Goal: Information Seeking & Learning: Learn about a topic

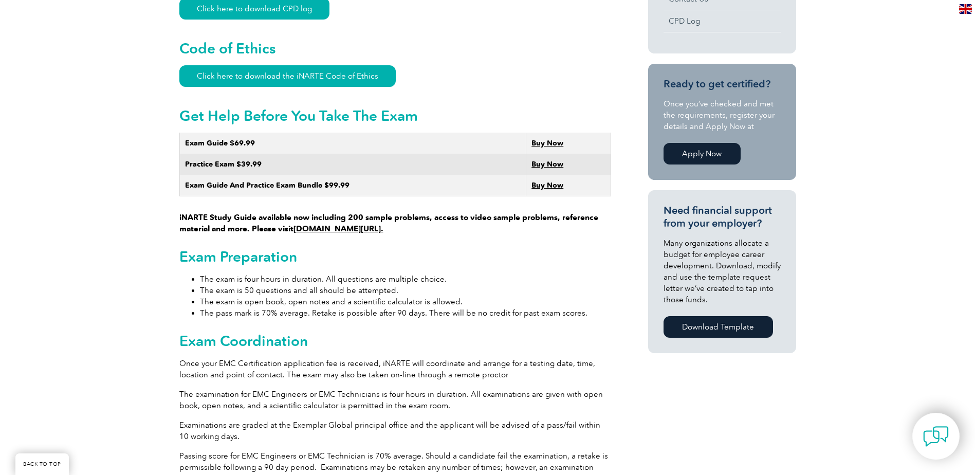
scroll to position [565, 0]
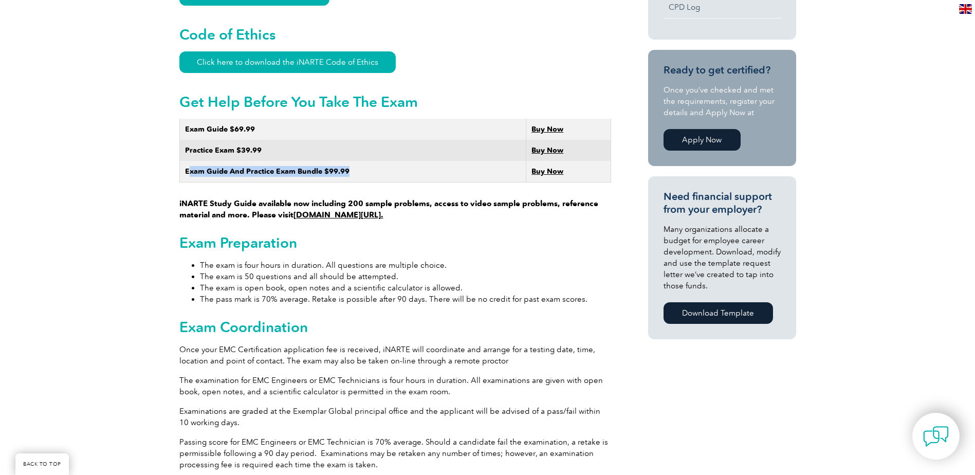
drag, startPoint x: 191, startPoint y: 160, endPoint x: 365, endPoint y: 158, distance: 174.2
click at [365, 161] on td "Exam Guide And Practice Exam Bundle $99.99" at bounding box center [352, 172] width 347 height 22
drag, startPoint x: 365, startPoint y: 158, endPoint x: 366, endPoint y: 179, distance: 20.6
click at [366, 179] on p "iNARTE Study Guide available now including 200 sample problems, access to video…" at bounding box center [395, 170] width 432 height 102
drag, startPoint x: 186, startPoint y: 162, endPoint x: 360, endPoint y: 160, distance: 174.2
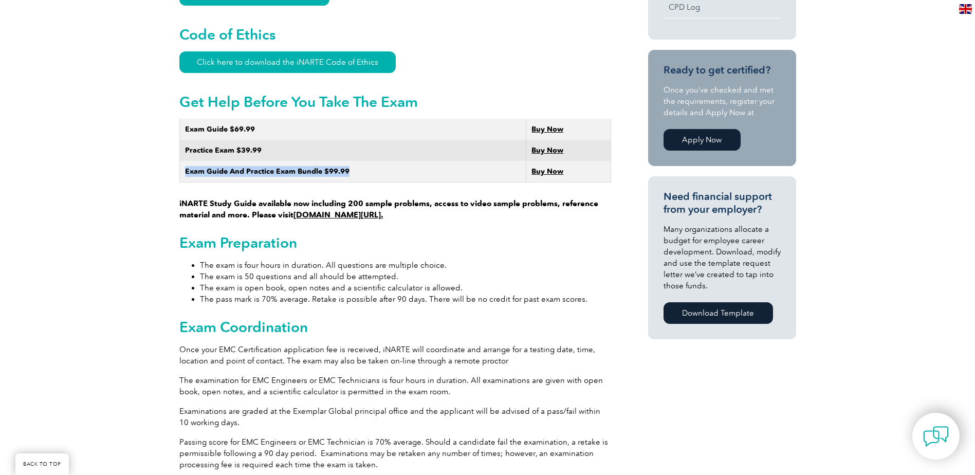
click at [360, 161] on td "Exam Guide And Practice Exam Bundle $99.99" at bounding box center [352, 172] width 347 height 22
drag, startPoint x: 360, startPoint y: 160, endPoint x: 358, endPoint y: 176, distance: 16.0
click at [358, 176] on p "iNARTE Study Guide available now including 200 sample problems, access to video…" at bounding box center [395, 170] width 432 height 102
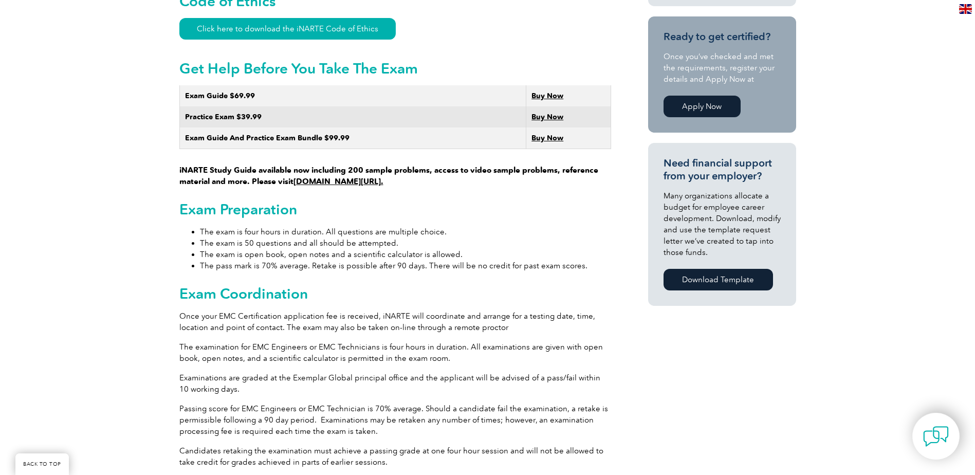
scroll to position [617, 0]
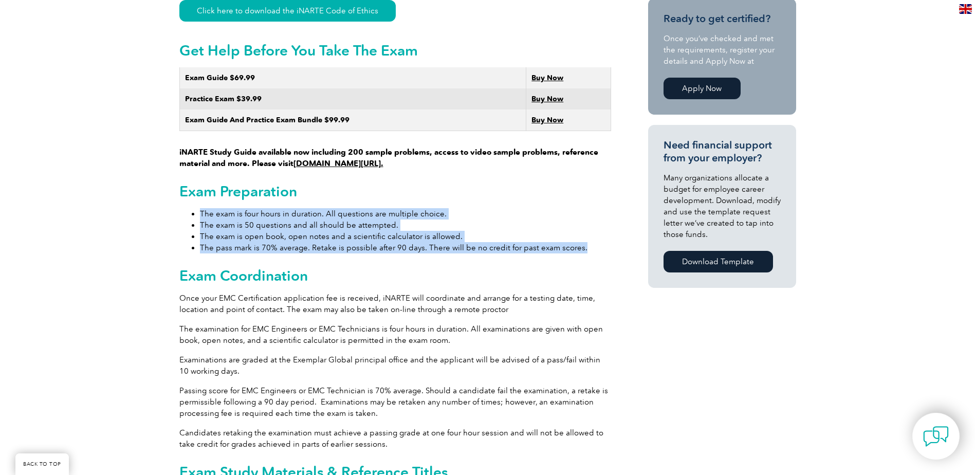
drag, startPoint x: 589, startPoint y: 239, endPoint x: 198, endPoint y: 201, distance: 392.9
click at [198, 208] on ul "The exam is four hours in duration. All questions are multiple choice. The exam…" at bounding box center [395, 230] width 432 height 45
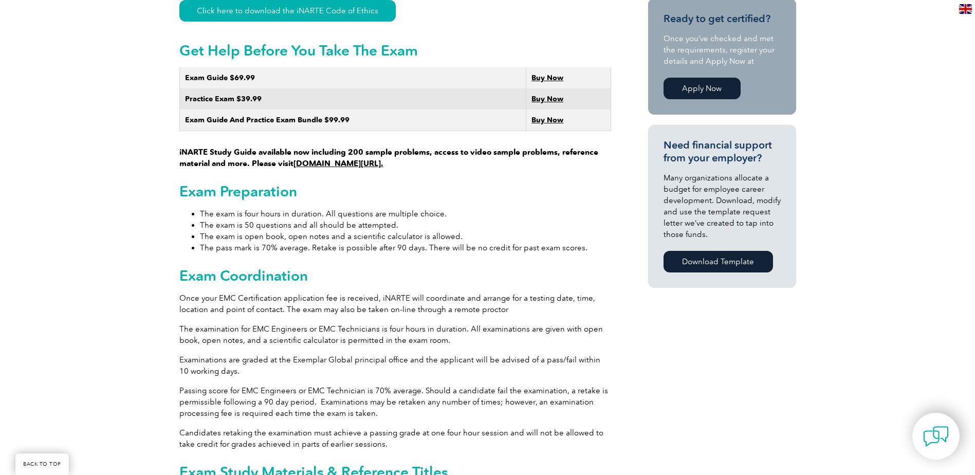
click at [511, 267] on h2 "Exam Coordination" at bounding box center [395, 275] width 432 height 16
click at [332, 231] on li "The exam is open book, open notes and a scientific calculator is allowed." at bounding box center [405, 236] width 411 height 11
drag, startPoint x: 332, startPoint y: 230, endPoint x: 318, endPoint y: 239, distance: 17.4
click at [318, 242] on li "The pass mark is 70% average. Retake is possible after 90 days. There will be n…" at bounding box center [405, 247] width 411 height 11
drag, startPoint x: 307, startPoint y: 234, endPoint x: 483, endPoint y: 231, distance: 175.8
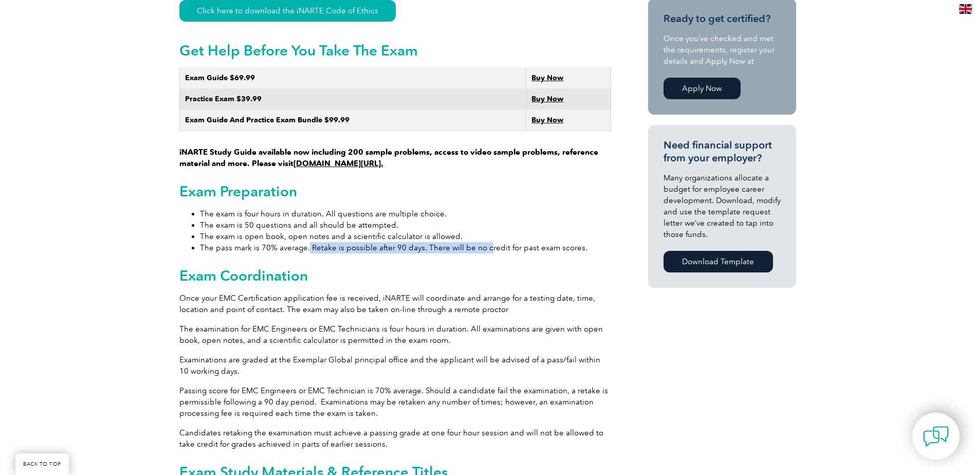
click at [483, 242] on li "The pass mark is 70% average. Retake is possible after 90 days. There will be n…" at bounding box center [405, 247] width 411 height 11
drag, startPoint x: 483, startPoint y: 231, endPoint x: 487, endPoint y: 252, distance: 22.0
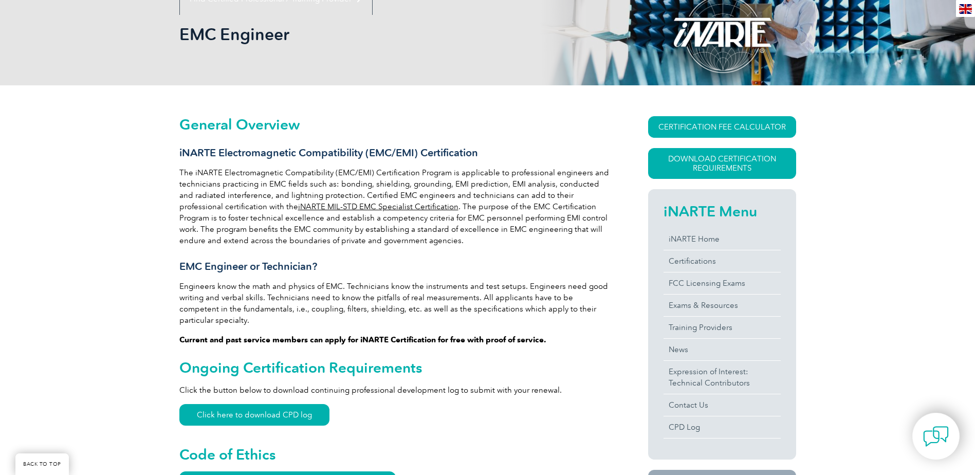
scroll to position [51, 0]
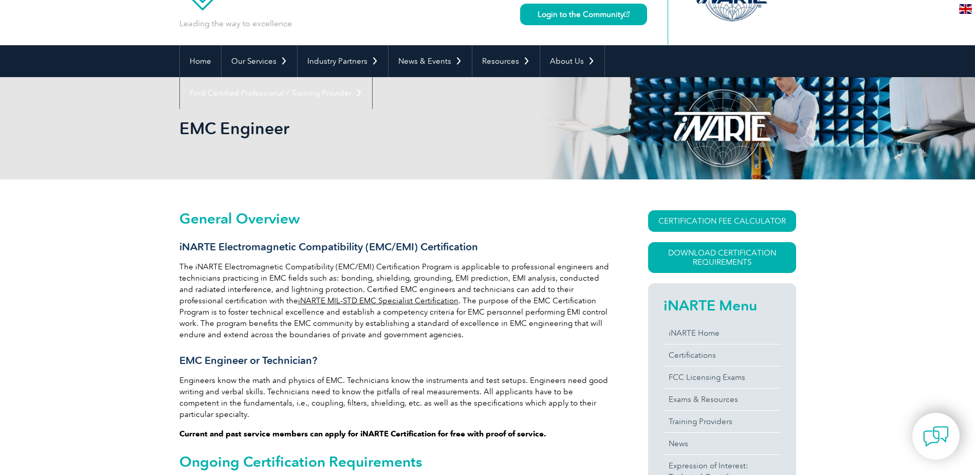
click at [753, 115] on div at bounding box center [722, 128] width 148 height 102
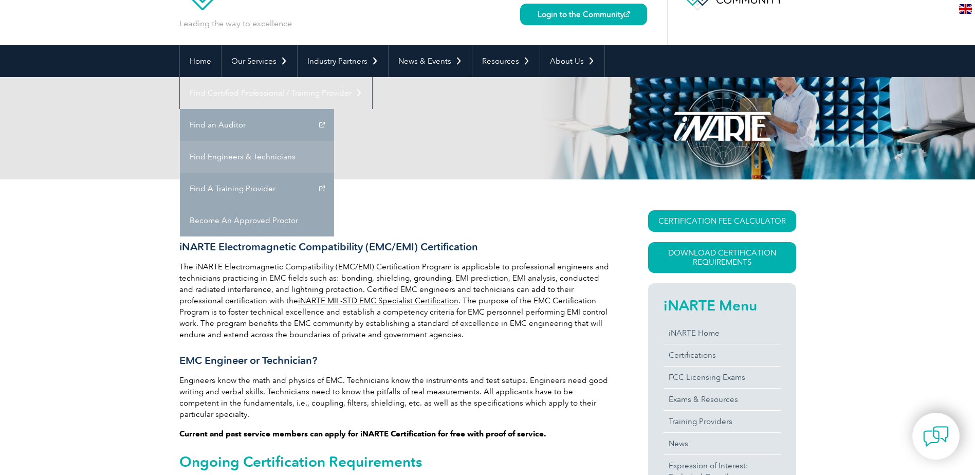
click at [334, 141] on link "Find Engineers & Technicians" at bounding box center [257, 157] width 154 height 32
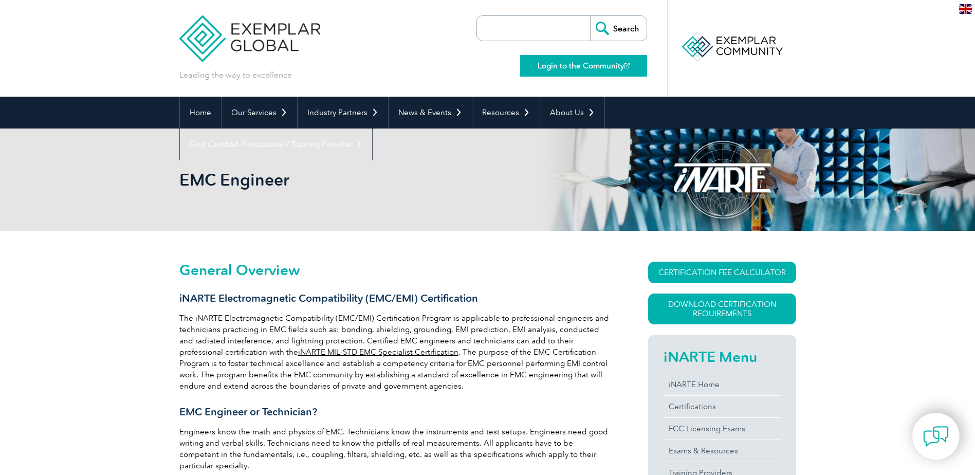
click at [573, 63] on link "Login to the Community" at bounding box center [583, 66] width 127 height 22
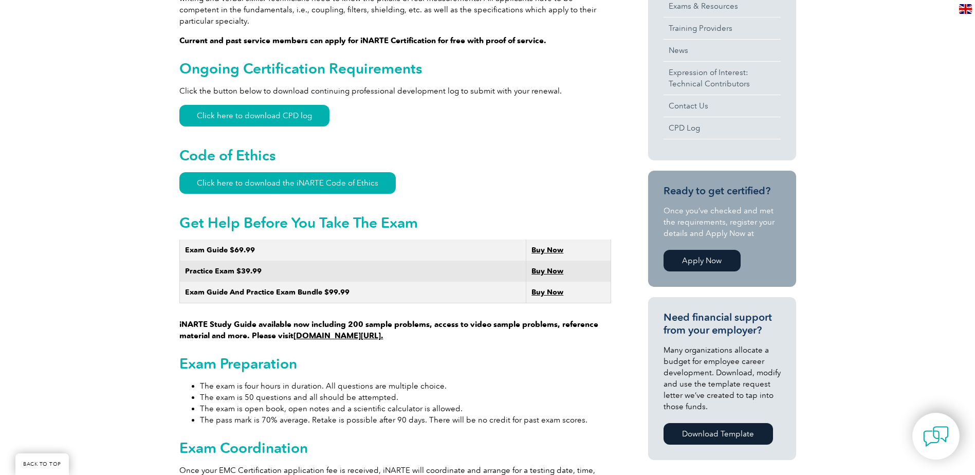
scroll to position [462, 0]
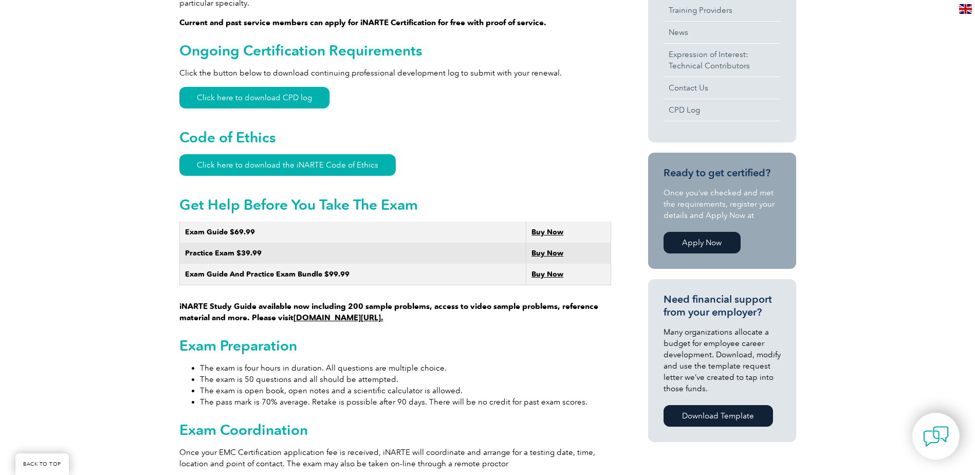
click at [548, 270] on strong "Buy Now" at bounding box center [547, 274] width 32 height 9
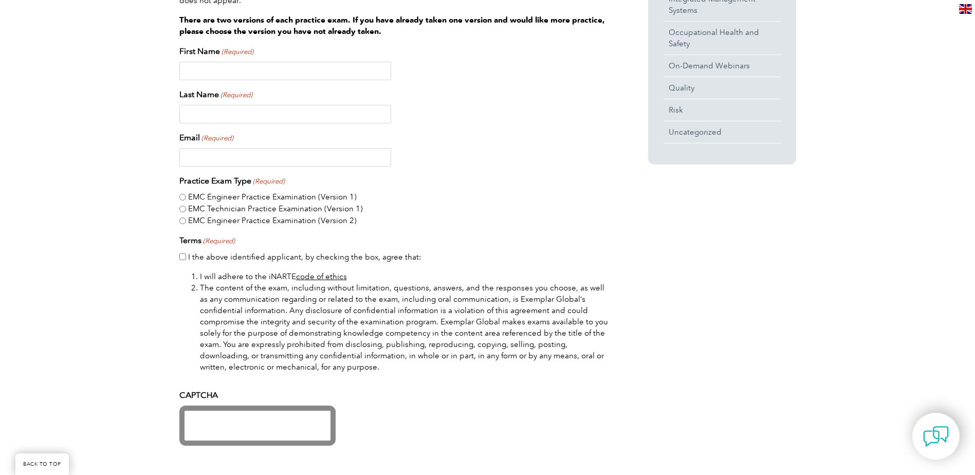
scroll to position [462, 0]
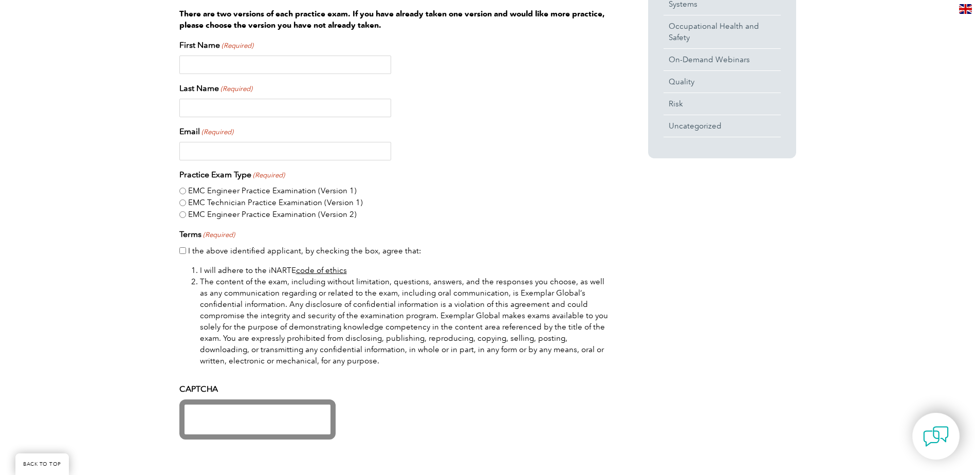
click at [198, 193] on label "EMC Engineer Practice Examination (Version 1)" at bounding box center [272, 191] width 169 height 12
click at [186, 193] on input "EMC Engineer Practice Examination (Version 1)" at bounding box center [182, 191] width 7 height 7
radio input "true"
click at [218, 203] on label "EMC Technician Practice Examination (Version 1)" at bounding box center [275, 203] width 175 height 12
click at [186, 203] on input "EMC Technician Practice Examination (Version 1)" at bounding box center [182, 202] width 7 height 7
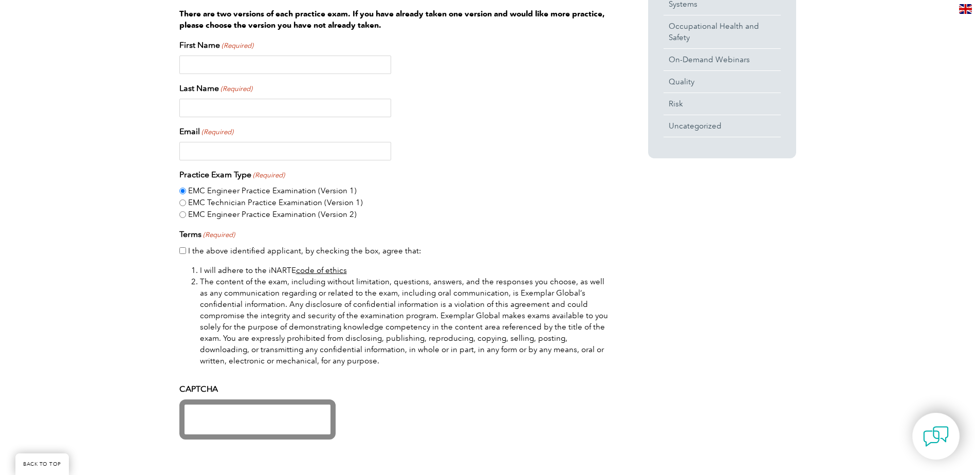
radio input "true"
click at [230, 217] on label "EMC Engineer Practice Examination (Version 2)" at bounding box center [272, 215] width 169 height 12
click at [186, 217] on input "EMC Engineer Practice Examination (Version 2)" at bounding box center [182, 214] width 7 height 7
radio input "true"
click at [244, 195] on label "EMC Engineer Practice Examination (Version 1)" at bounding box center [272, 191] width 169 height 12
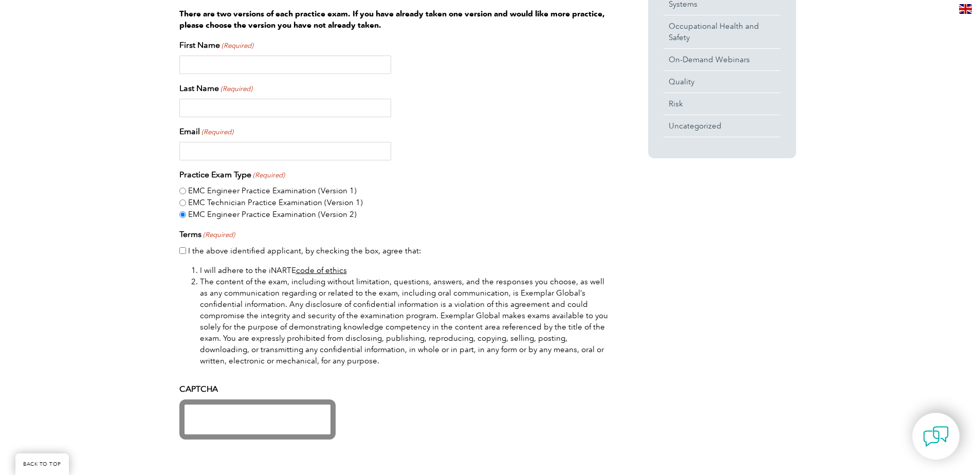
click at [186, 194] on input "EMC Engineer Practice Examination (Version 1)" at bounding box center [182, 191] width 7 height 7
radio input "true"
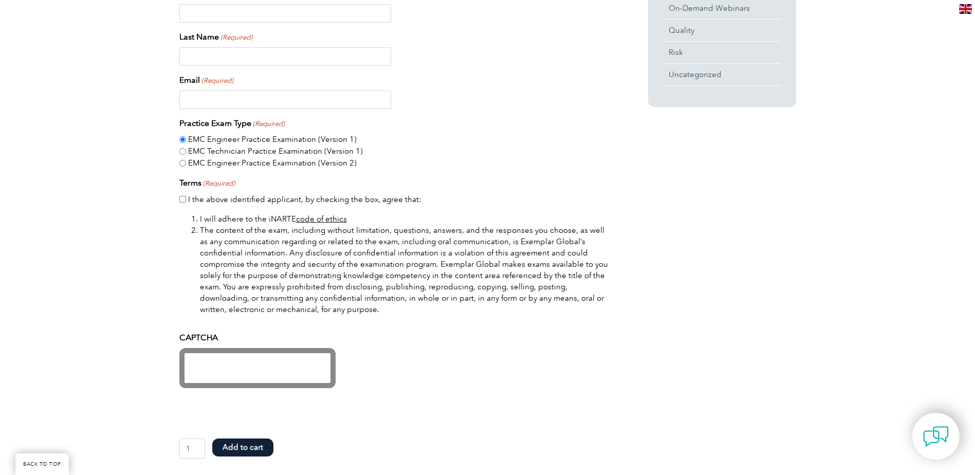
click at [269, 162] on label "EMC Engineer Practice Examination (Version 2)" at bounding box center [272, 163] width 169 height 12
click at [186, 162] on input "EMC Engineer Practice Examination (Version 2)" at bounding box center [182, 163] width 7 height 7
radio input "true"
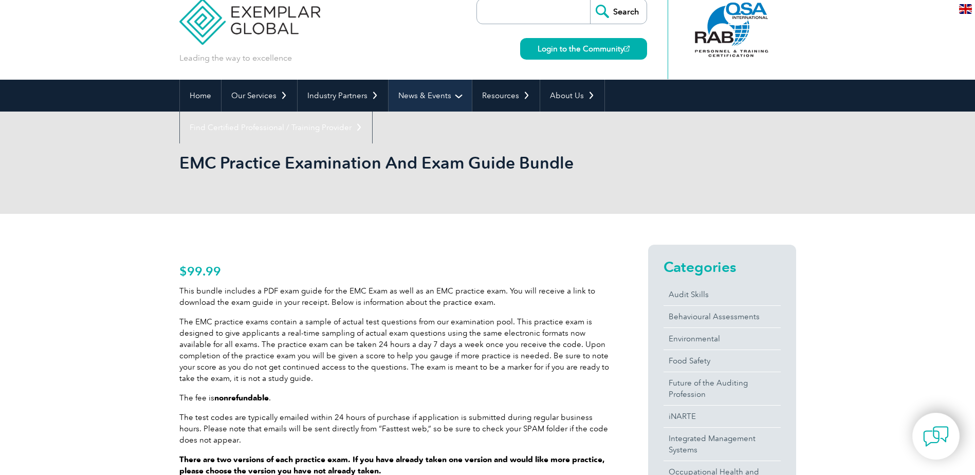
scroll to position [0, 0]
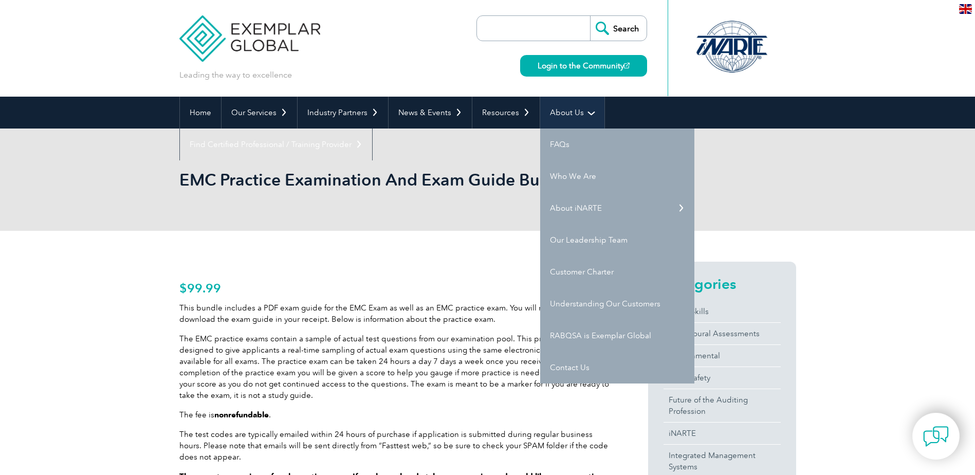
click at [577, 115] on link "About Us" at bounding box center [572, 113] width 64 height 32
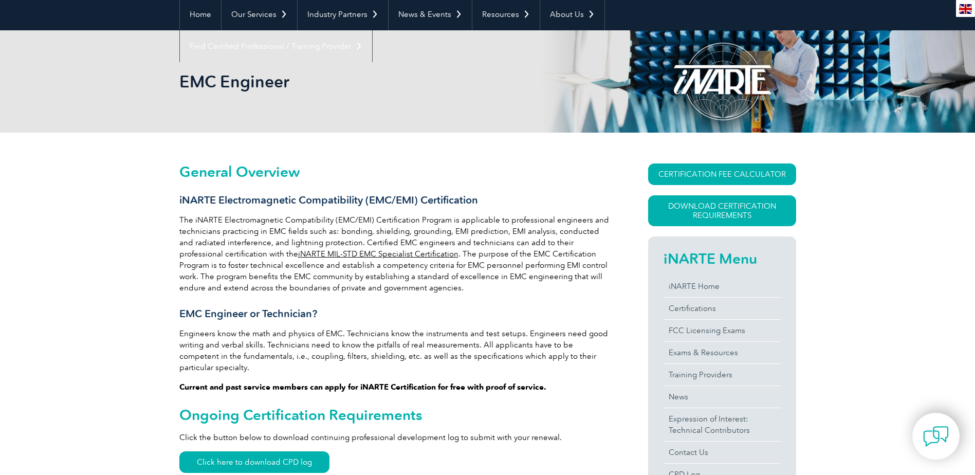
scroll to position [103, 0]
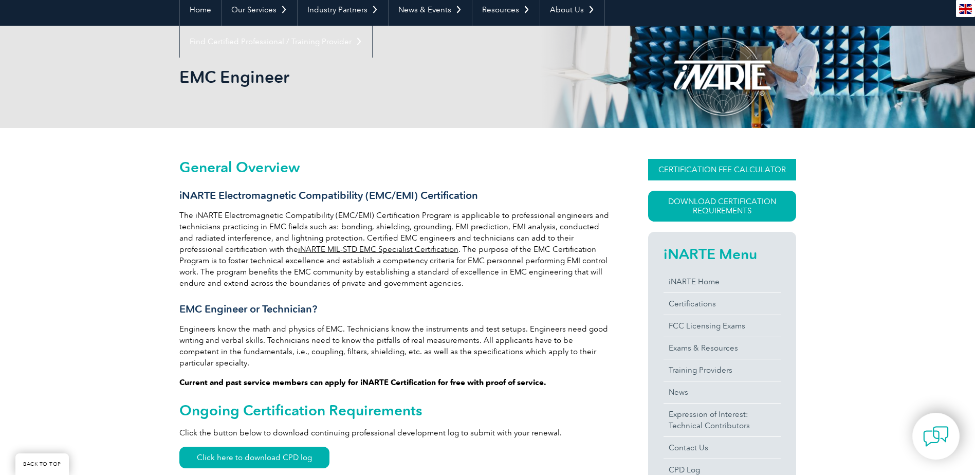
click at [672, 176] on link "CERTIFICATION FEE CALCULATOR" at bounding box center [722, 170] width 148 height 22
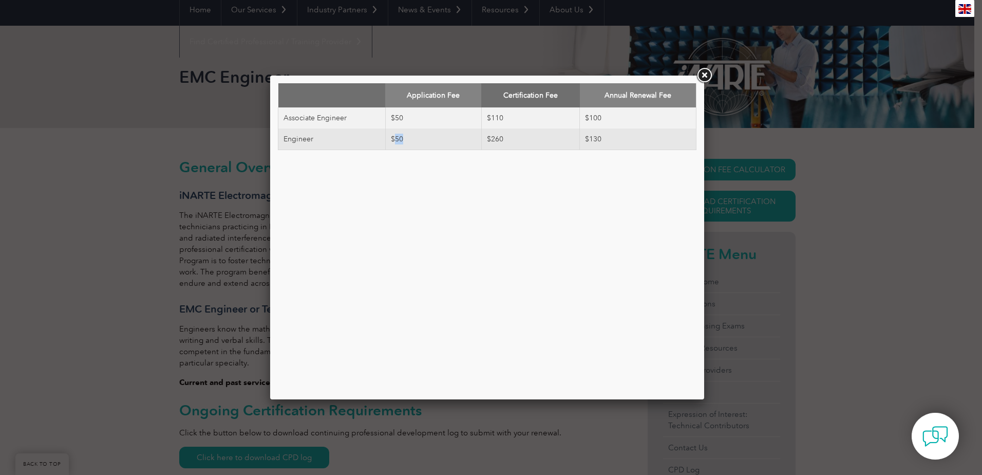
drag, startPoint x: 396, startPoint y: 142, endPoint x: 407, endPoint y: 139, distance: 11.6
click at [407, 139] on td "$50" at bounding box center [433, 139] width 96 height 22
drag, startPoint x: 407, startPoint y: 139, endPoint x: 508, endPoint y: 141, distance: 100.2
click at [508, 141] on td "$260" at bounding box center [530, 139] width 98 height 22
drag, startPoint x: 535, startPoint y: 141, endPoint x: 469, endPoint y: 137, distance: 65.9
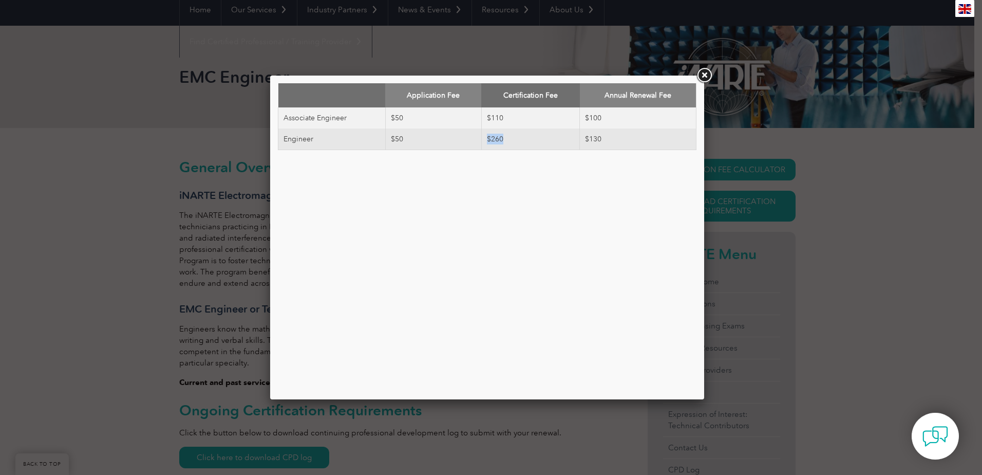
click at [469, 137] on tr "Engineer $50 $260 $130" at bounding box center [488, 139] width 418 height 22
drag, startPoint x: 605, startPoint y: 138, endPoint x: 370, endPoint y: 144, distance: 234.4
click at [370, 144] on tr "Engineer $50 $260 $130" at bounding box center [488, 139] width 418 height 22
drag, startPoint x: 370, startPoint y: 144, endPoint x: 455, endPoint y: 195, distance: 98.9
click at [455, 195] on div "Application Fee Certification Fee Annual Renewal Fee Associate Engineer $50 $11…" at bounding box center [487, 237] width 419 height 308
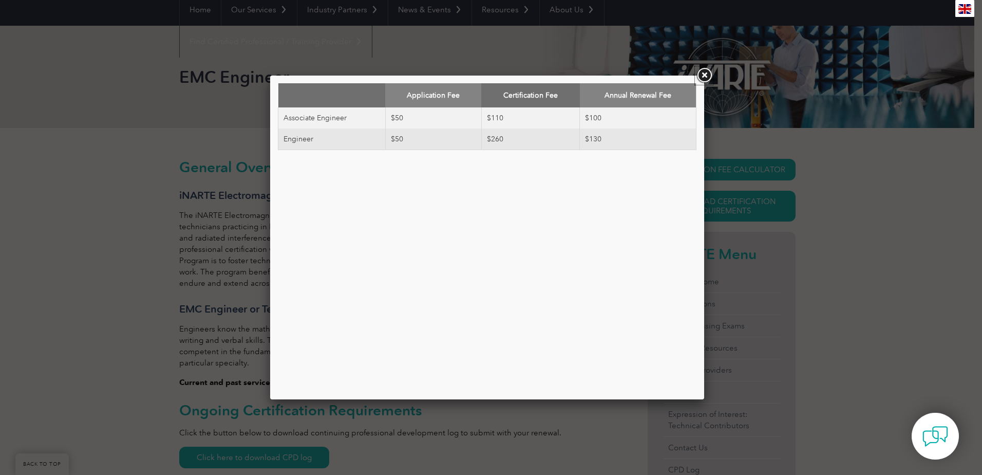
drag, startPoint x: 706, startPoint y: 73, endPoint x: 702, endPoint y: 82, distance: 9.3
click at [706, 73] on link at bounding box center [704, 75] width 18 height 18
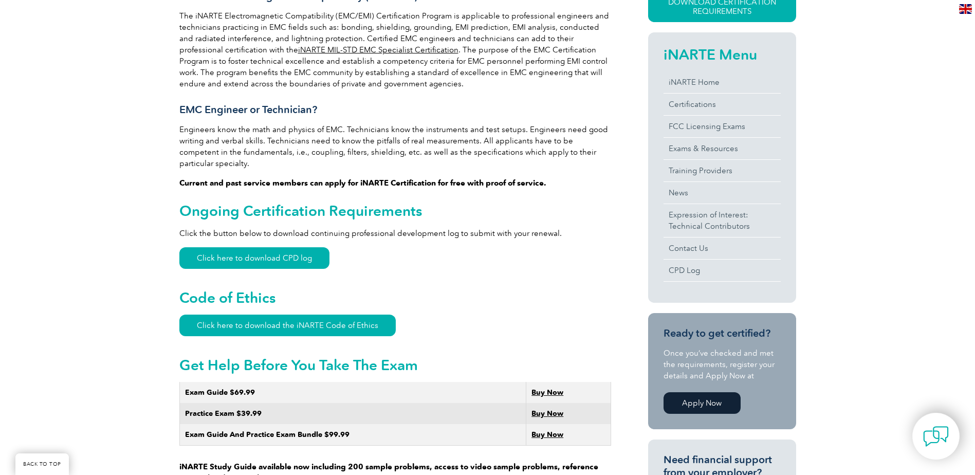
scroll to position [308, 0]
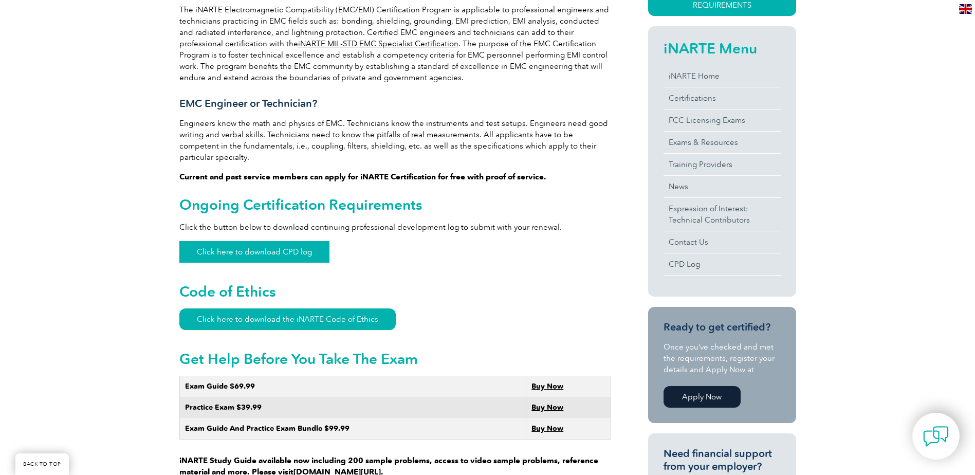
click at [305, 245] on link "Click here to download CPD log" at bounding box center [254, 252] width 150 height 22
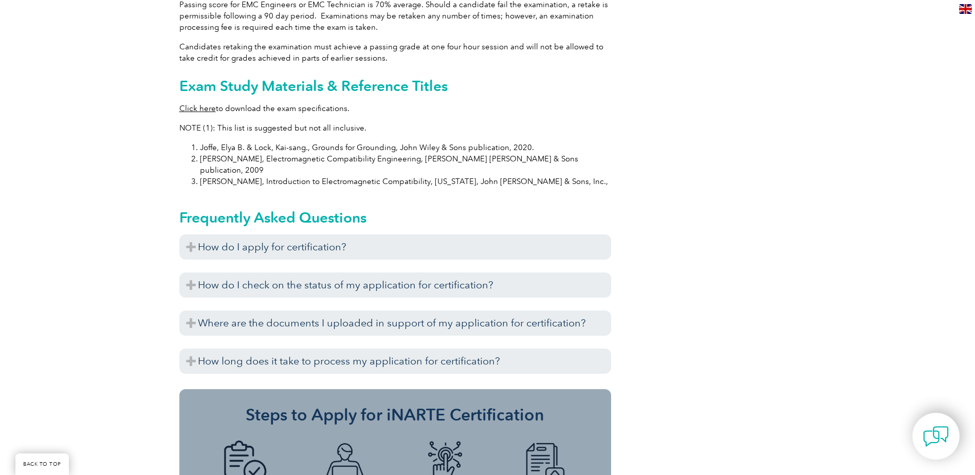
scroll to position [1028, 0]
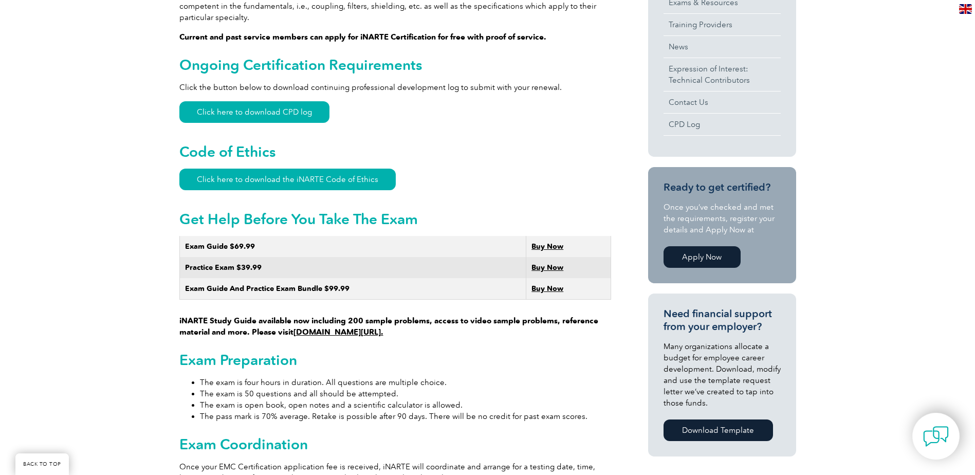
scroll to position [462, 0]
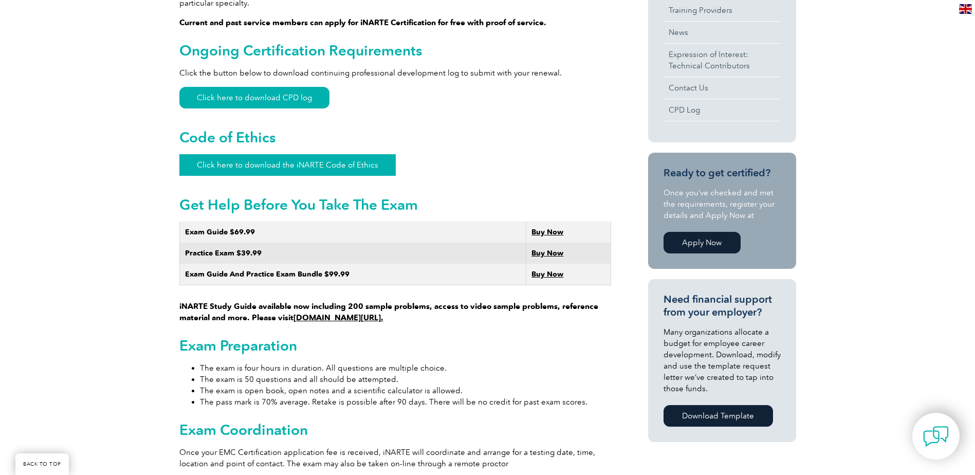
click at [257, 154] on link "Click here to download the iNARTE Code of Ethics" at bounding box center [287, 165] width 216 height 22
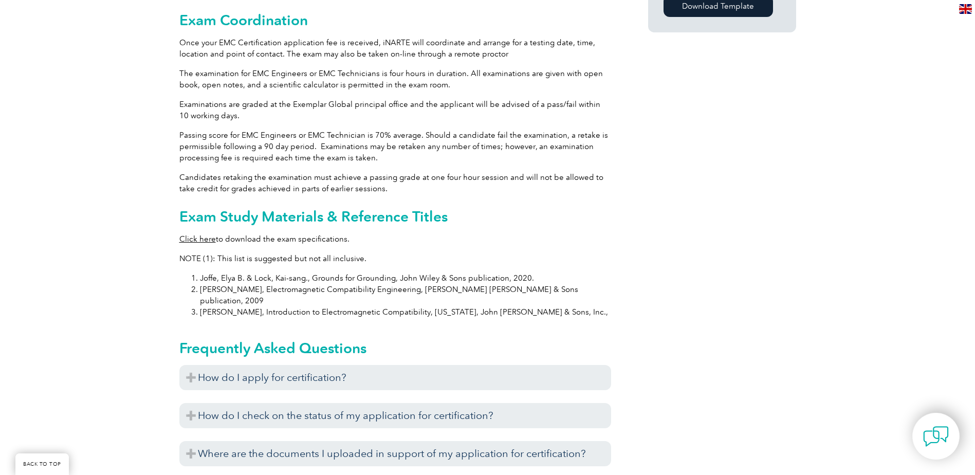
scroll to position [874, 0]
click at [202, 233] on link "Click here" at bounding box center [197, 237] width 36 height 9
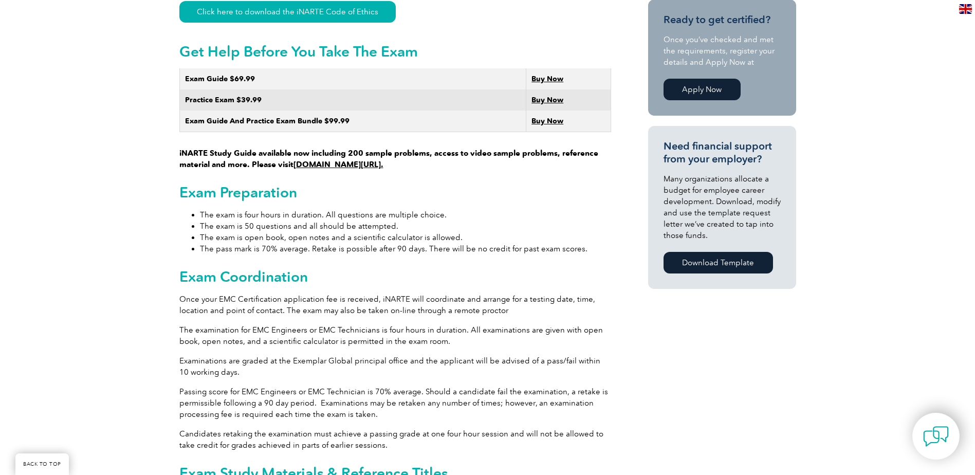
scroll to position [617, 0]
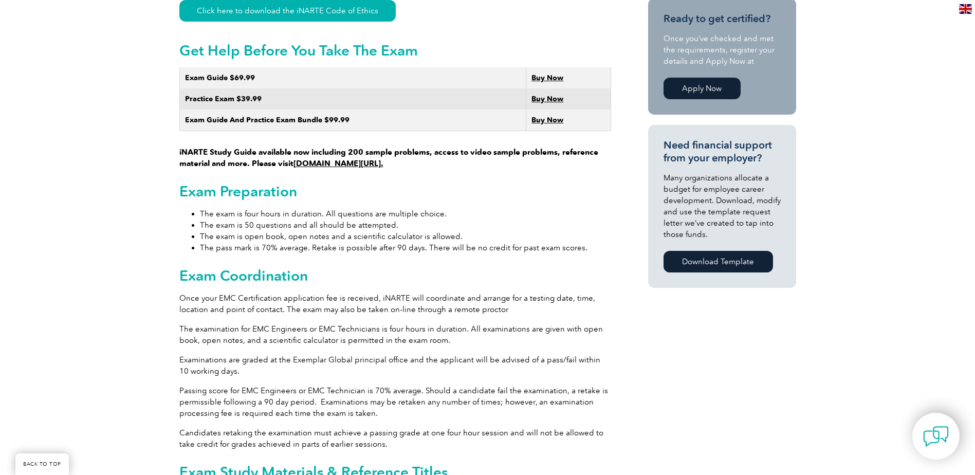
drag, startPoint x: 263, startPoint y: 142, endPoint x: 404, endPoint y: 151, distance: 142.1
click at [404, 151] on p "iNARTE Study Guide available now including 200 sample problems, access to video…" at bounding box center [395, 118] width 432 height 102
drag, startPoint x: 404, startPoint y: 151, endPoint x: 449, endPoint y: 165, distance: 46.5
click at [450, 166] on div "General Overview iNARTE Electromagnetic Compatibility (EMC/EMI) Certification T…" at bounding box center [395, 306] width 432 height 1322
click at [358, 159] on link "[DOMAIN_NAME][URL]." at bounding box center [338, 163] width 90 height 9
